Goal: Task Accomplishment & Management: Manage account settings

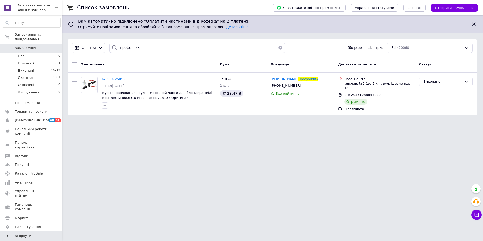
click at [27, 46] on link "Замовлення 0" at bounding box center [31, 48] width 63 height 9
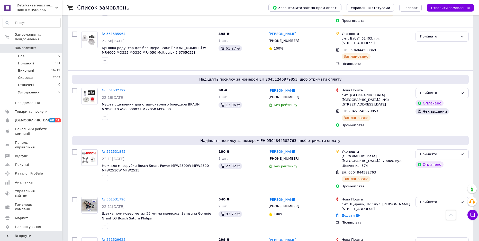
scroll to position [900, 0]
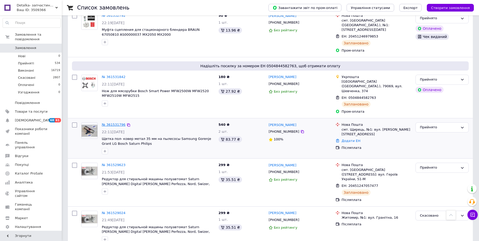
click at [114, 123] on link "№ 361531796" at bounding box center [114, 125] width 24 height 4
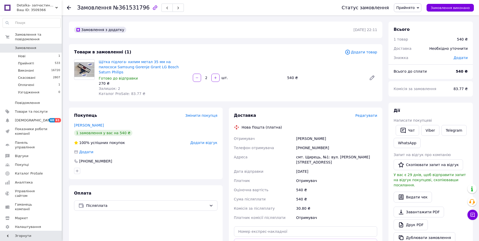
scroll to position [51, 0]
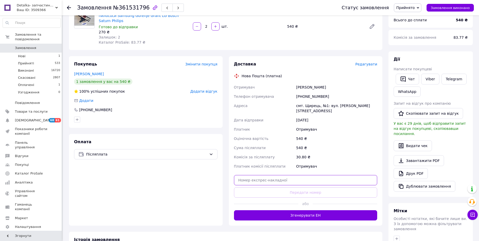
click at [263, 175] on input "text" at bounding box center [305, 180] width 143 height 10
paste input "20451247334160"
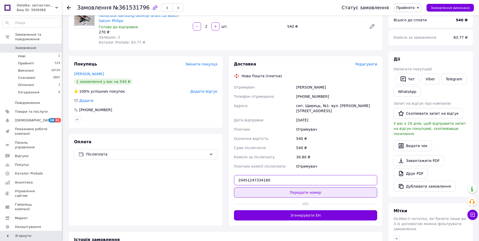
type input "20451247334160"
click at [314, 188] on button "Передати номер" at bounding box center [305, 193] width 143 height 10
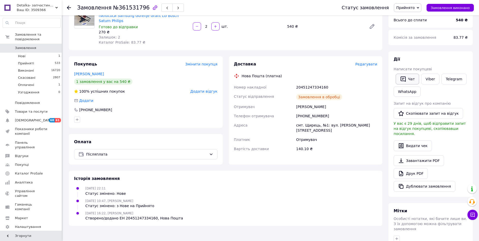
click at [409, 80] on button "Чат" at bounding box center [407, 79] width 23 height 11
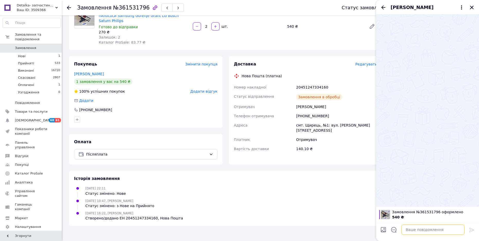
click at [426, 231] on textarea at bounding box center [432, 230] width 63 height 10
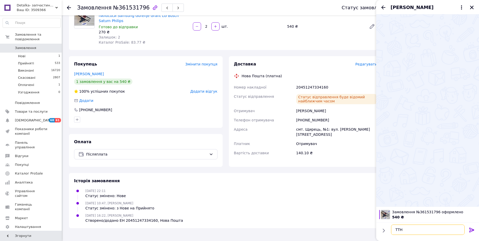
paste textarea "20451247334160"
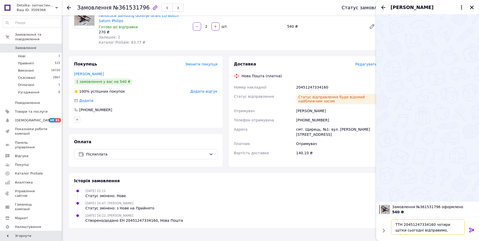
type textarea "ТТН 20451247334160 чотири щітки сьогодні відправимо, очікуйте"
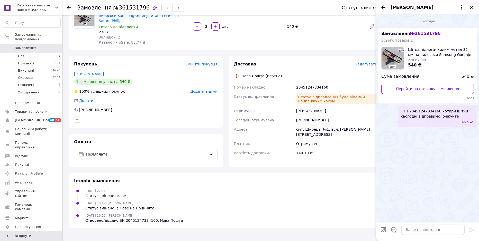
click at [472, 6] on icon "Закрити" at bounding box center [472, 7] width 5 height 5
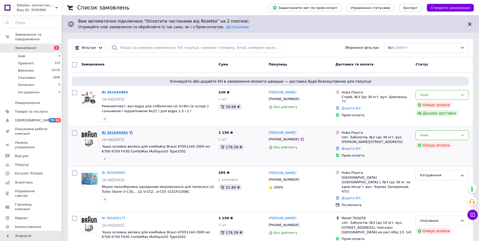
click at [115, 132] on link "№ 361645692" at bounding box center [115, 133] width 26 height 4
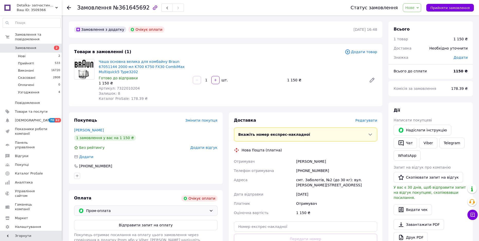
scroll to position [77, 0]
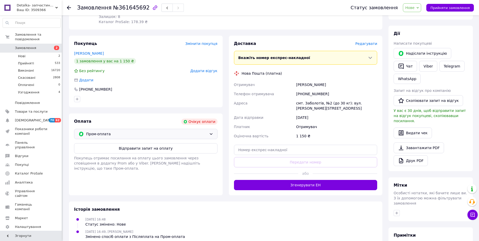
click at [120, 131] on div "Пром-оплата" at bounding box center [145, 134] width 143 height 10
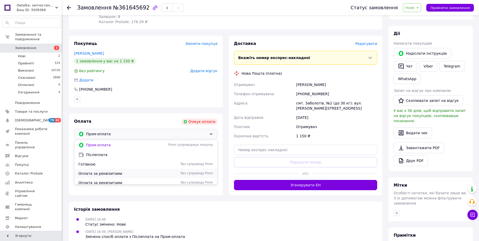
click at [105, 174] on span "Оплата за реквізитами" at bounding box center [118, 173] width 80 height 5
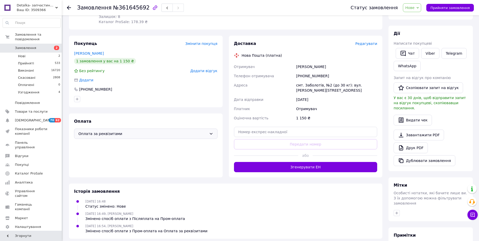
click at [414, 7] on span "Нове" at bounding box center [409, 8] width 9 height 4
click at [417, 50] on li "Узгодження" at bounding box center [416, 49] width 26 height 8
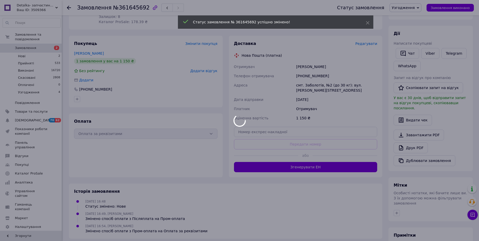
click at [20, 43] on body "Detalka- запчастини і аксесуари для побутової техніки Ваш ID: 3509366 Сайт Deta…" at bounding box center [239, 112] width 479 height 379
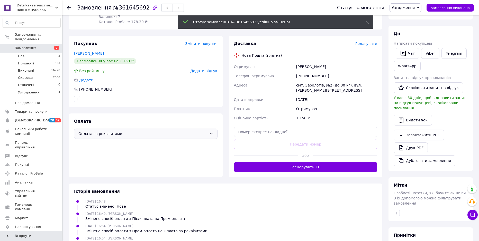
click at [20, 46] on span "Замовлення" at bounding box center [25, 48] width 21 height 5
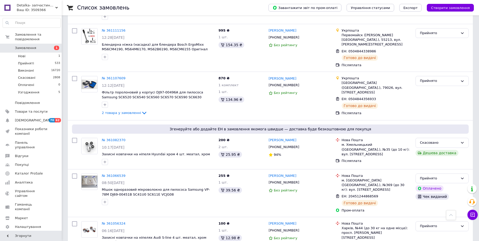
scroll to position [4349, 0]
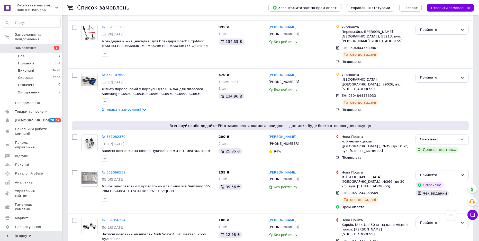
click at [31, 46] on span "Замовлення" at bounding box center [25, 48] width 21 height 5
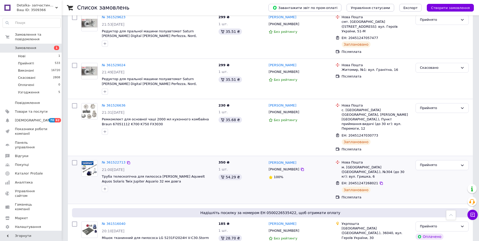
scroll to position [1286, 0]
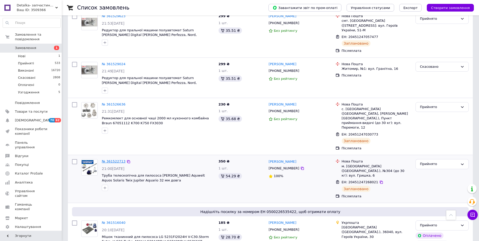
click at [110, 160] on link "№ 361522713" at bounding box center [114, 162] width 24 height 4
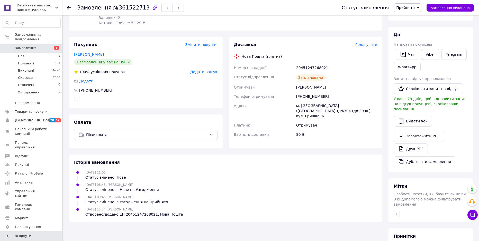
scroll to position [77, 0]
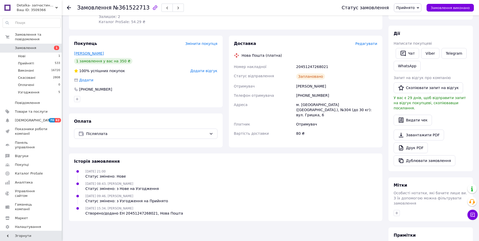
click at [96, 51] on link "Климчук Сергій" at bounding box center [89, 53] width 30 height 4
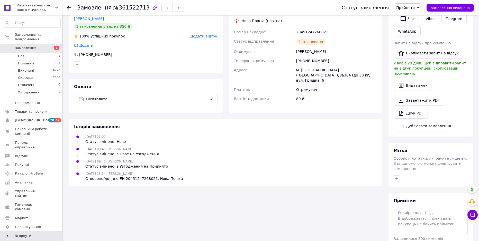
scroll to position [128, 0]
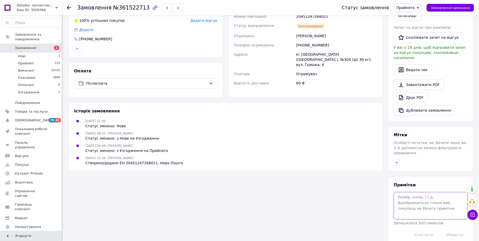
paste textarea "https://check.checkbox.ua/ed275908-79e7-4243-a322-d6667d69b2b3"
type textarea "https://check.checkbox.ua/ed275908-79e7-4243-a322-d6667d69b2b3"
click at [456, 230] on button "Зберегти" at bounding box center [454, 235] width 26 height 10
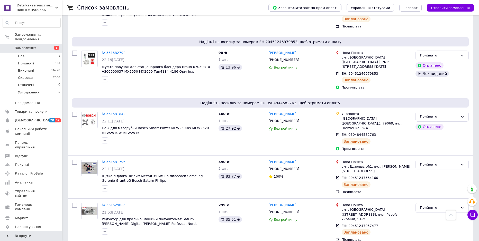
scroll to position [1106, 0]
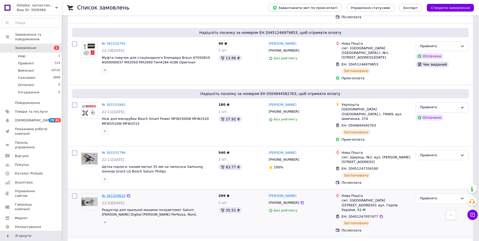
click at [114, 194] on link "№ 361529623" at bounding box center [114, 196] width 24 height 4
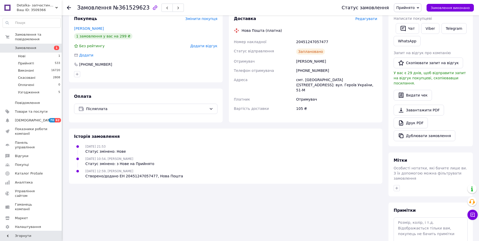
scroll to position [128, 0]
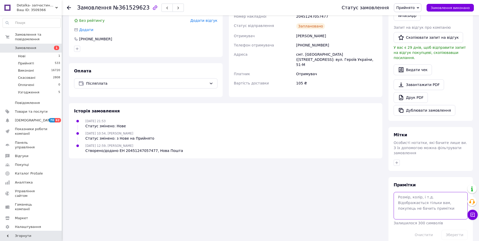
paste textarea "https://check.checkbox.ua/f45267e5-5d5a-4f53-ad0a-0c428c137015"
type textarea "https://check.checkbox.ua/f45267e5-5d5a-4f53-ad0a-0c428c137015"
click at [448, 230] on button "Зберегти" at bounding box center [454, 235] width 26 height 10
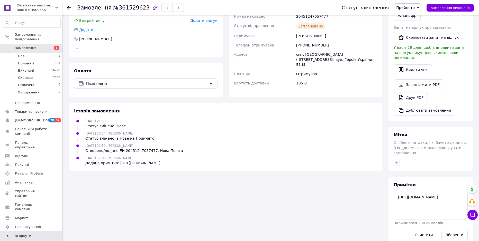
click at [22, 46] on span "Замовлення" at bounding box center [25, 48] width 21 height 5
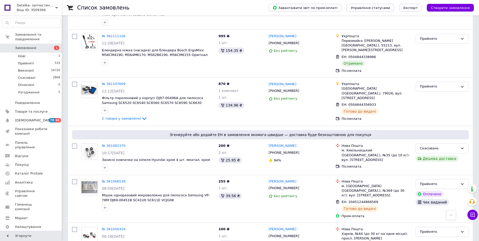
scroll to position [4349, 0]
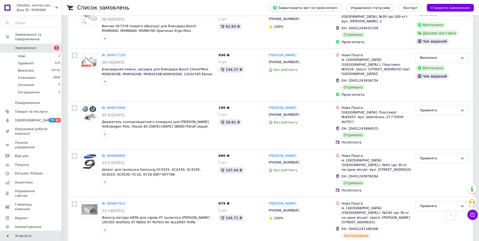
scroll to position [1054, 0]
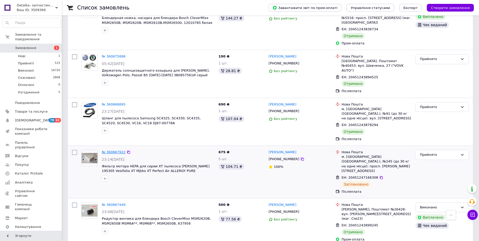
click at [111, 150] on link "№ 360867922" at bounding box center [114, 152] width 24 height 4
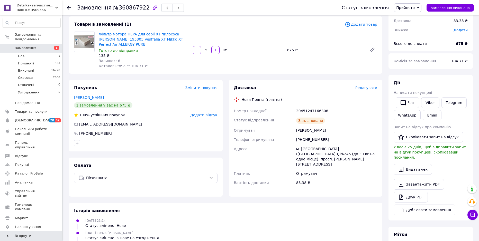
scroll to position [103, 0]
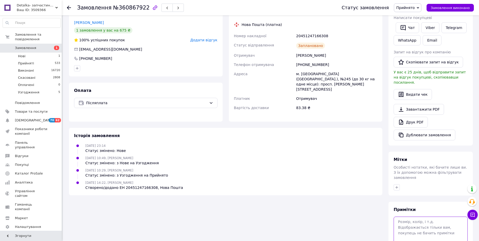
paste textarea "https://check.checkbox.ua/06d567f6-243f-42d4-8422-aa77c046fd51"
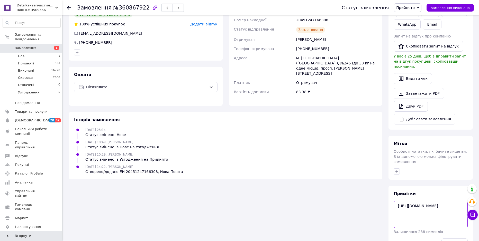
scroll to position [128, 0]
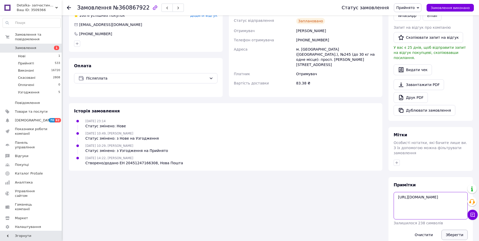
type textarea "https://check.checkbox.ua/06d567f6-243f-42d4-8422-aa77c046fd51"
click at [452, 230] on button "Зберегти" at bounding box center [454, 235] width 26 height 10
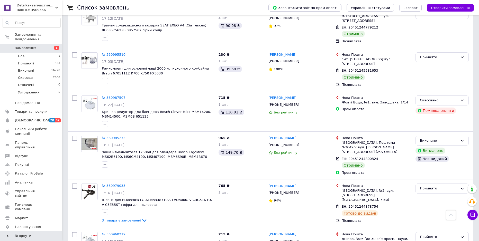
scroll to position [4273, 0]
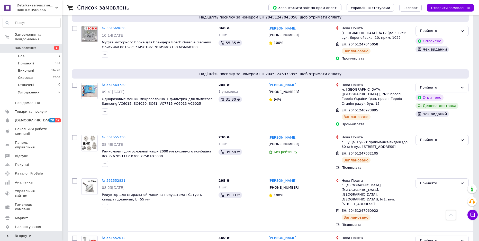
scroll to position [694, 0]
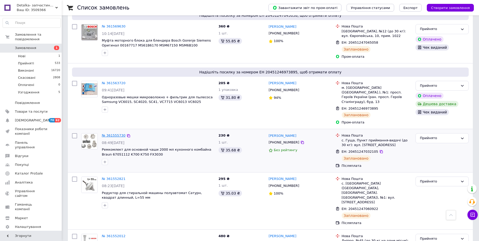
click at [116, 134] on link "№ 361555730" at bounding box center [114, 136] width 24 height 4
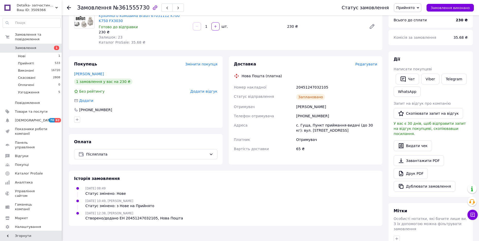
scroll to position [103, 0]
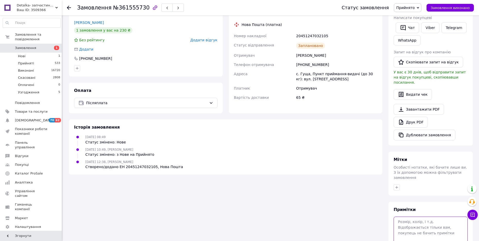
paste textarea "https://check.checkbox.ua/6512f6e2-d3bd-4867-bec2-136885b782d9"
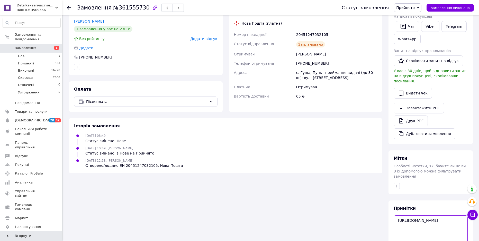
scroll to position [128, 0]
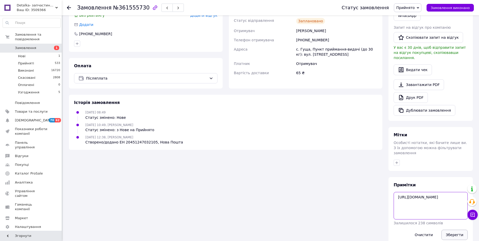
type textarea "https://check.checkbox.ua/6512f6e2-d3bd-4867-bec2-136885b782d9"
click at [458, 230] on button "Зберегти" at bounding box center [454, 235] width 26 height 10
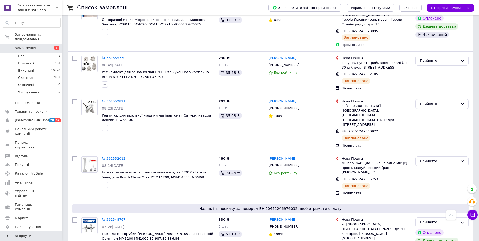
scroll to position [785, 0]
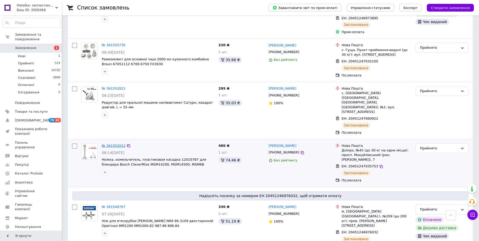
click at [107, 144] on link "№ 361552012" at bounding box center [114, 146] width 24 height 4
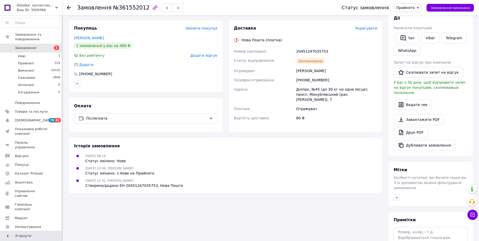
scroll to position [103, 0]
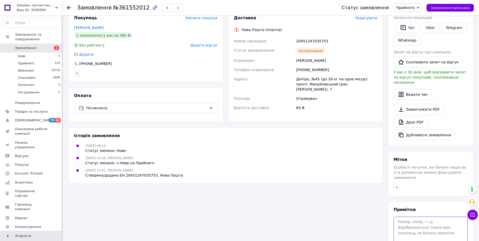
paste textarea "https://check.checkbox.ua/ef84319d-5bac-4f15-9c31-d462fd8c7e28"
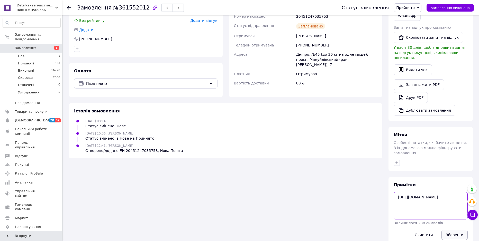
type textarea "https://check.checkbox.ua/ef84319d-5bac-4f15-9c31-d462fd8c7e28"
click at [453, 230] on button "Зберегти" at bounding box center [454, 235] width 26 height 10
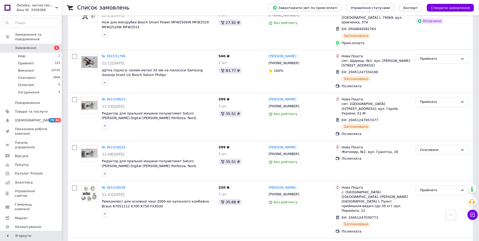
scroll to position [1208, 0]
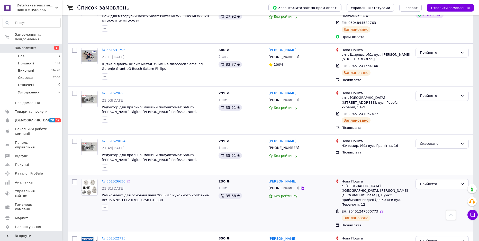
click at [109, 180] on link "№ 361526636" at bounding box center [114, 182] width 24 height 4
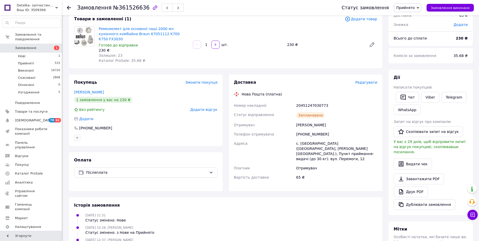
scroll to position [128, 0]
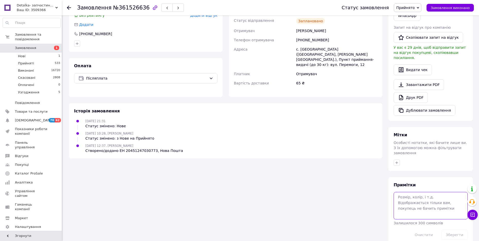
click at [404, 192] on textarea at bounding box center [431, 205] width 74 height 27
paste textarea "https://check.checkbox.ua/38953863-60c6-43dd-a9b7-1af26a559342"
type textarea "https://check.checkbox.ua/38953863-60c6-43dd-a9b7-1af26a559342"
click at [452, 230] on button "Зберегти" at bounding box center [454, 235] width 26 height 10
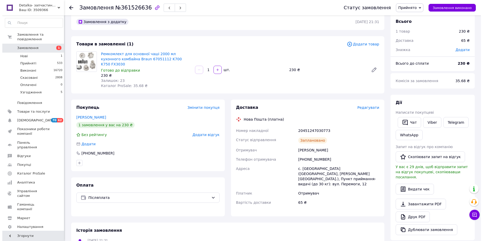
scroll to position [0, 0]
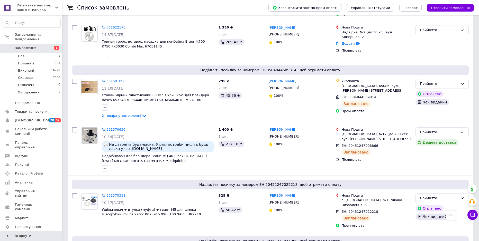
scroll to position [514, 0]
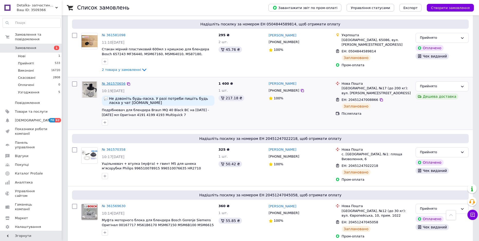
click at [111, 82] on link "№ 361570656" at bounding box center [114, 84] width 24 height 4
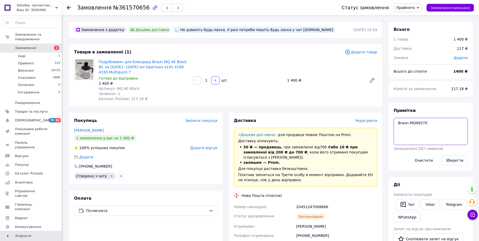
click at [429, 125] on textarea "Braun MQ9027X" at bounding box center [431, 131] width 74 height 27
paste textarea "https://check.checkbox.ua/9b53d9f9-8244-4acc-b404-03bfbedbc856"
type textarea "Braun MQ9027X https://check.checkbox.ua/9b53d9f9-8244-4acc-b404-03bfbedbc856"
click at [452, 159] on button "Зберегти" at bounding box center [454, 161] width 26 height 10
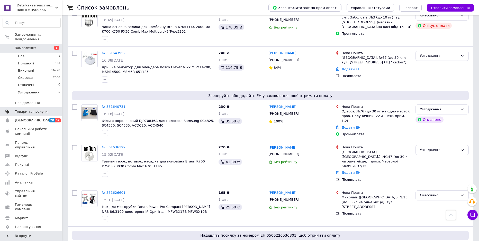
scroll to position [334, 0]
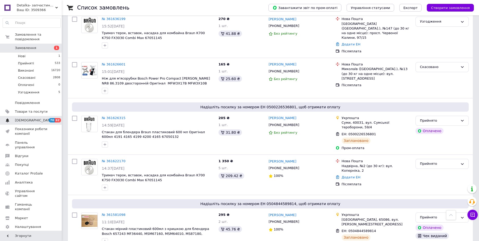
click at [42, 118] on span "[DEMOGRAPHIC_DATA]" at bounding box center [31, 120] width 33 height 5
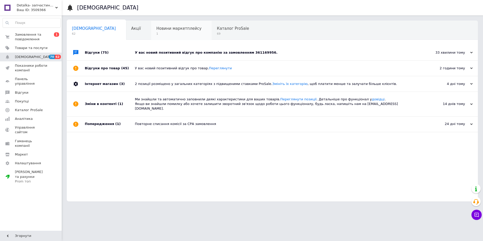
click at [161, 32] on div "Новини маркетплейсу 1" at bounding box center [181, 31] width 61 height 20
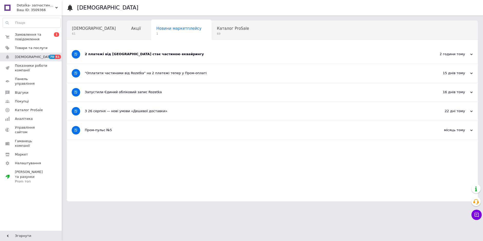
click at [128, 54] on div "2 платежі від Rozetka стає частиною еквайрингу" at bounding box center [253, 54] width 337 height 5
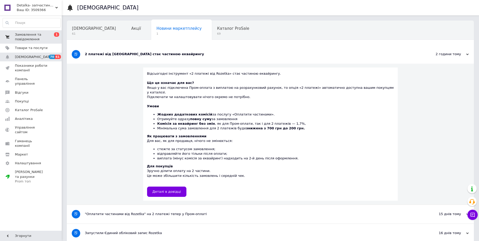
click at [25, 34] on span "Замовлення та повідомлення" at bounding box center [31, 36] width 33 height 9
